Goal: Task Accomplishment & Management: Complete application form

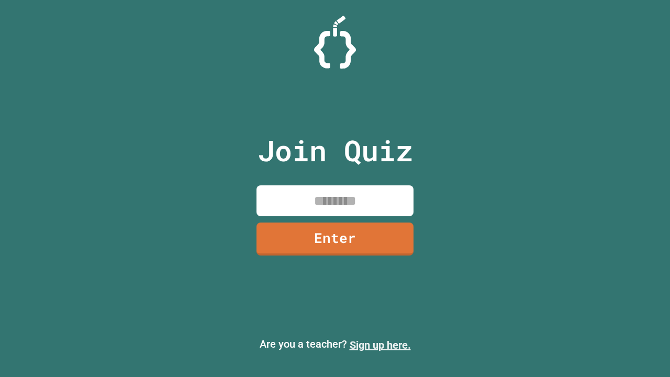
click at [380, 345] on link "Sign up here." at bounding box center [380, 345] width 61 height 13
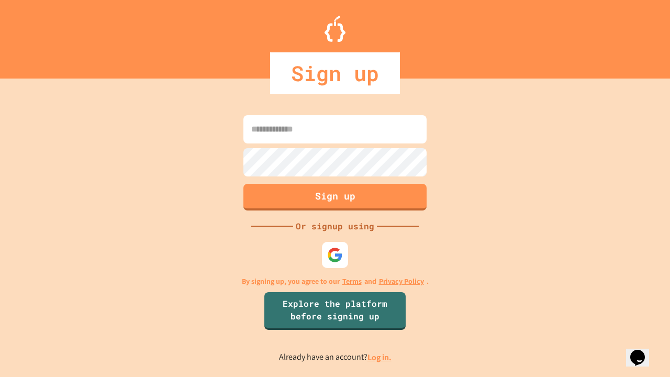
click at [380, 357] on link "Log in." at bounding box center [380, 357] width 24 height 11
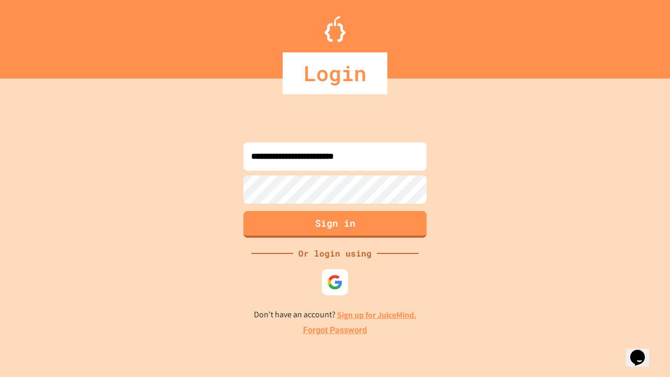
type input "**********"
